Goal: Task Accomplishment & Management: Complete application form

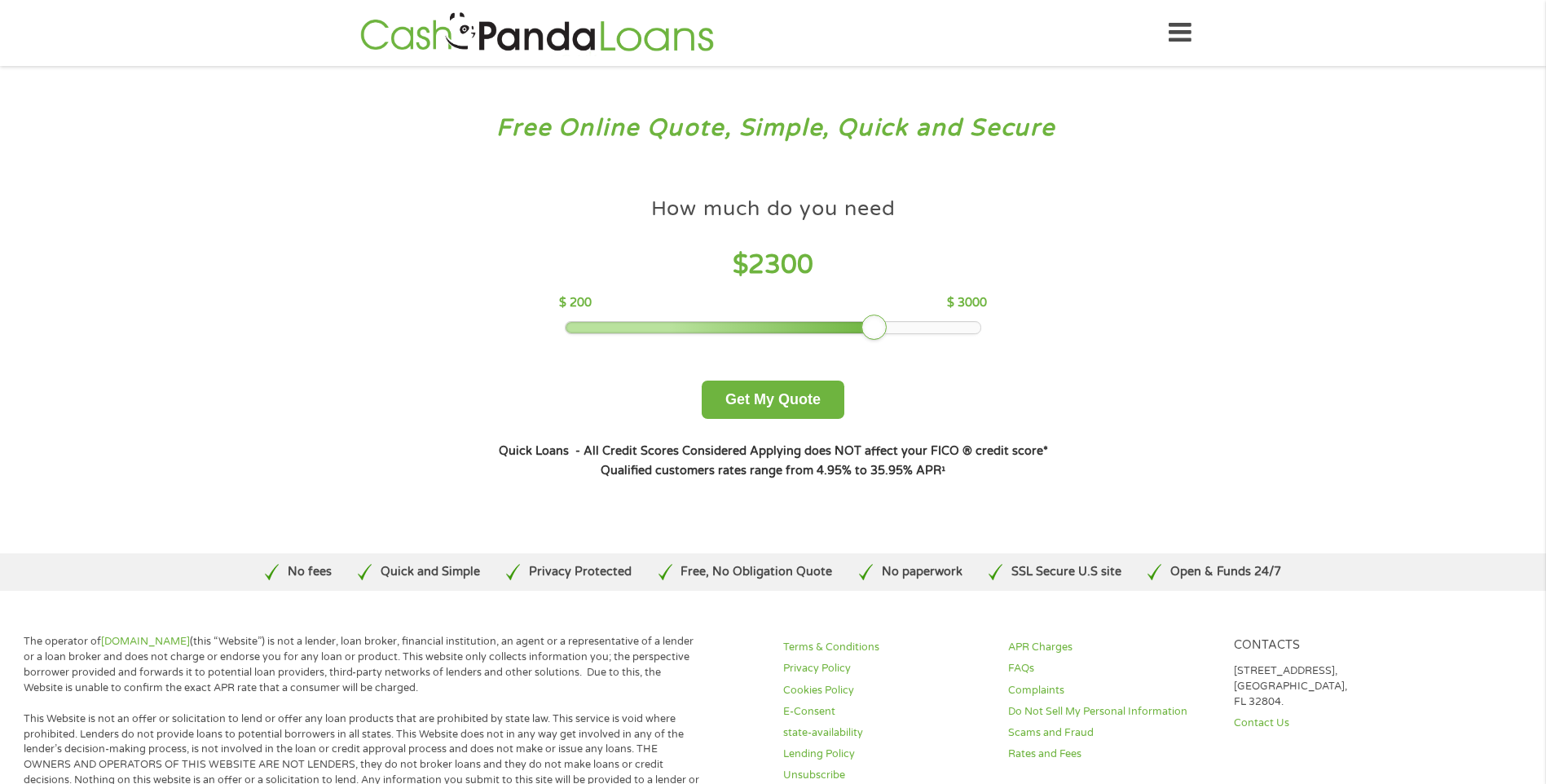
click at [878, 328] on div at bounding box center [773, 327] width 415 height 12
click at [960, 325] on div at bounding box center [773, 327] width 415 height 12
click at [964, 324] on div at bounding box center [963, 327] width 26 height 26
drag, startPoint x: 965, startPoint y: 331, endPoint x: 976, endPoint y: 324, distance: 13.0
click at [971, 327] on div at bounding box center [963, 327] width 26 height 26
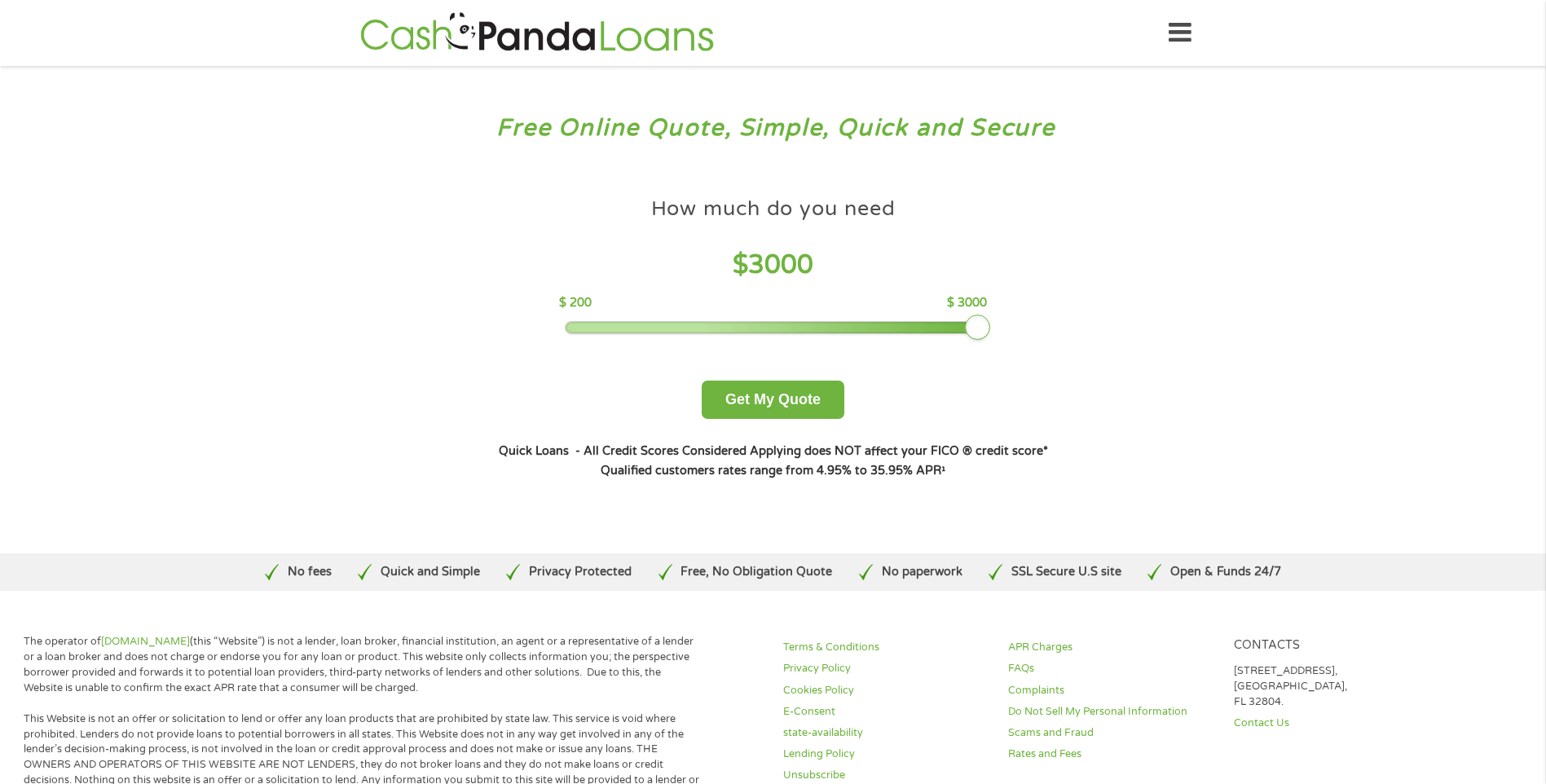
drag, startPoint x: 979, startPoint y: 323, endPoint x: 971, endPoint y: 325, distance: 8.2
click at [971, 325] on div at bounding box center [773, 327] width 415 height 12
click at [779, 398] on button "Get My Quote" at bounding box center [773, 399] width 142 height 38
